Goal: Information Seeking & Learning: Learn about a topic

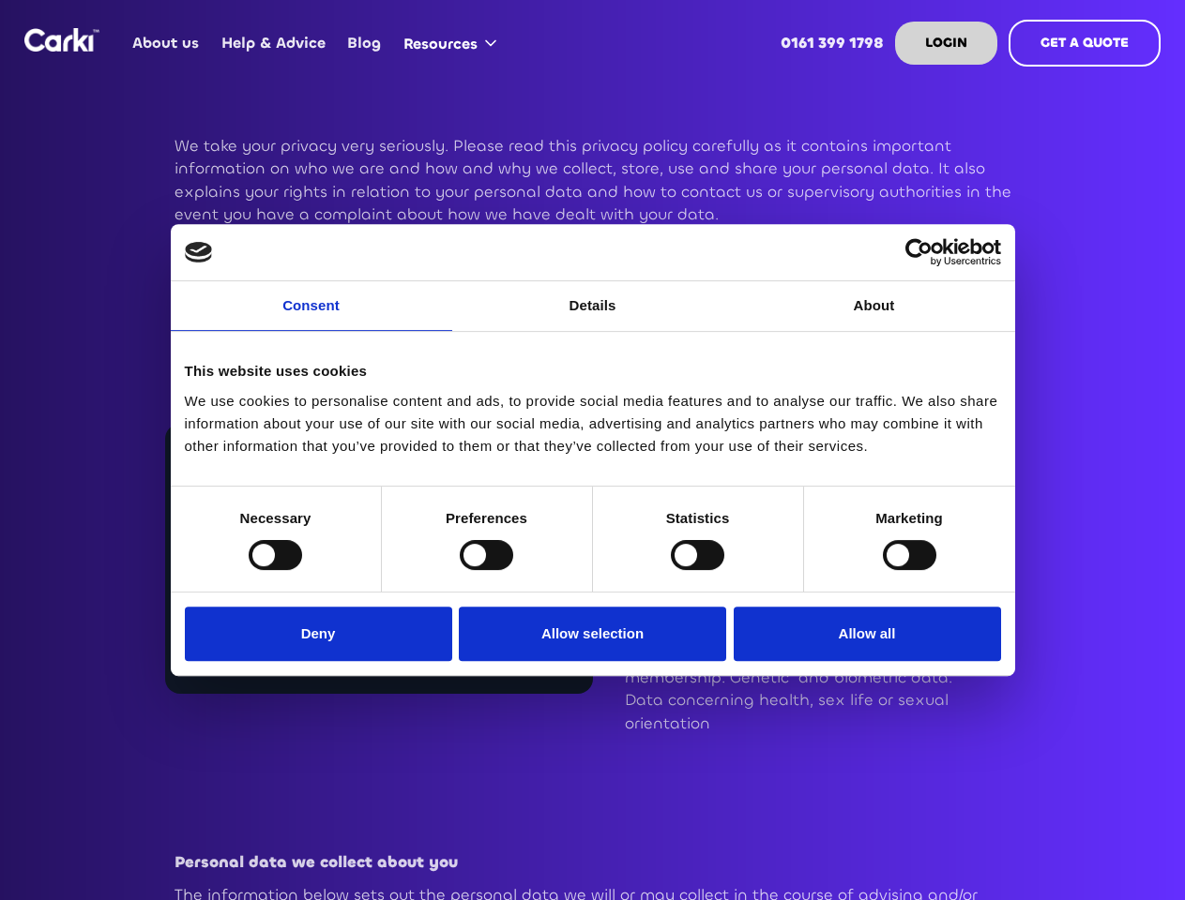
click at [311, 317] on link "Consent" at bounding box center [311, 306] width 281 height 50
click at [593, 317] on link "Details" at bounding box center [592, 306] width 281 height 50
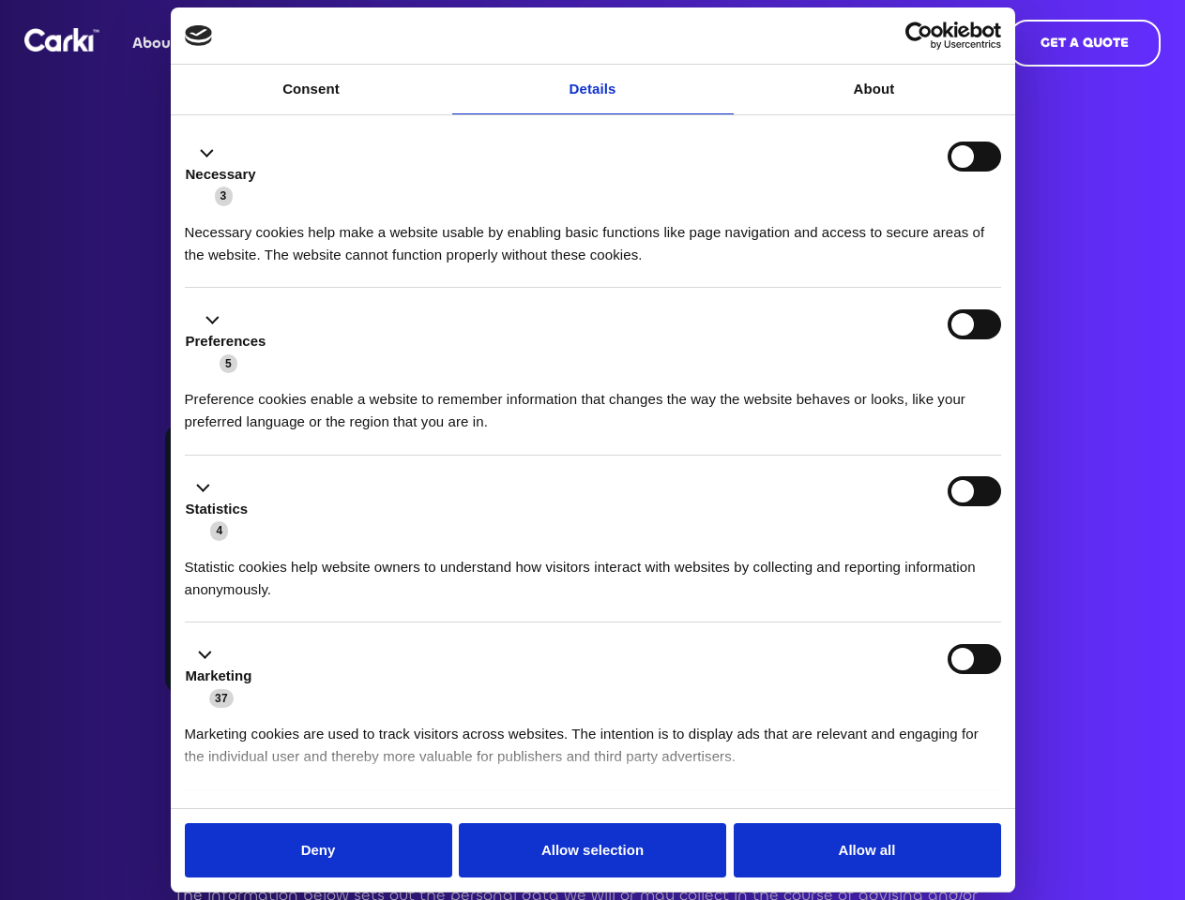
click at [874, 266] on div "Necessary cookies help make a website usable by enabling basic functions like p…" at bounding box center [593, 236] width 816 height 59
click at [275, 554] on li "Statistics 4 Statistic cookies help website owners to understand how visitors i…" at bounding box center [593, 540] width 816 height 168
click at [486, 554] on li "Statistics 4 Statistic cookies help website owners to understand how visitors i…" at bounding box center [593, 540] width 816 height 168
click at [697, 554] on li "Statistics 4 Statistic cookies help website owners to understand how visitors i…" at bounding box center [593, 540] width 816 height 168
click at [909, 554] on li "Statistics 4 Statistic cookies help website owners to understand how visitors i…" at bounding box center [593, 540] width 816 height 168
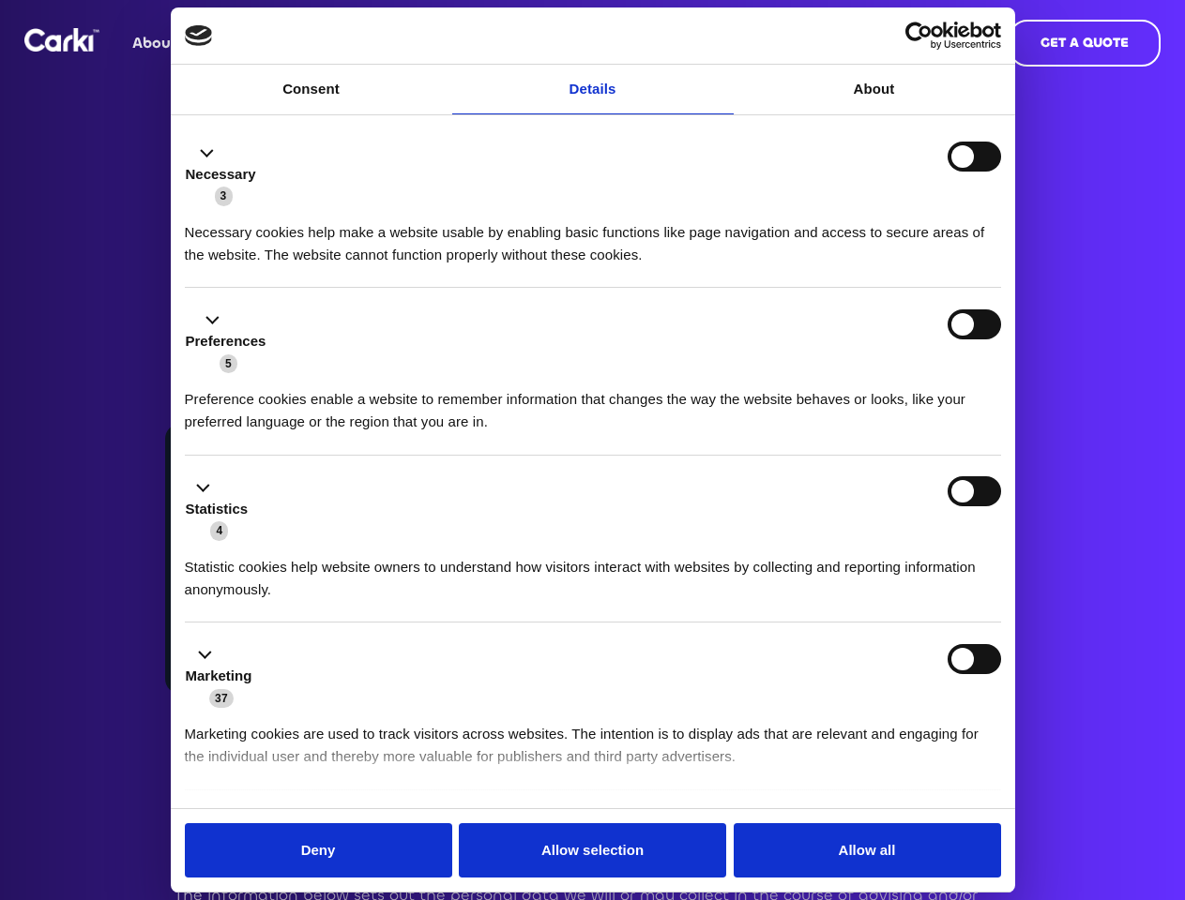
click at [323, 542] on div "Statistics 4" at bounding box center [593, 509] width 816 height 66
click at [593, 542] on div "Statistics 4" at bounding box center [593, 509] width 816 height 66
click at [862, 542] on div "Statistics 4" at bounding box center [593, 509] width 816 height 66
